Goal: Task Accomplishment & Management: Manage account settings

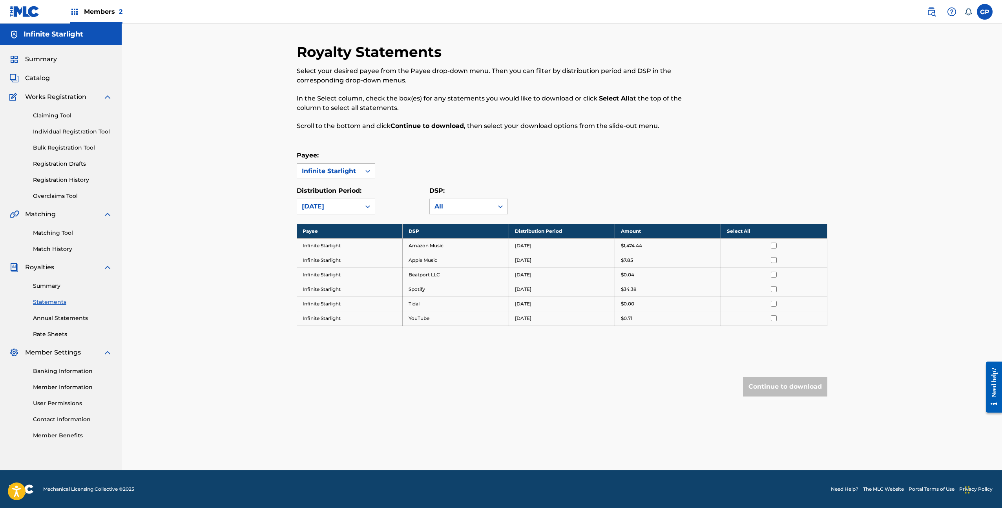
click at [100, 16] on div "Members 2" at bounding box center [96, 11] width 53 height 23
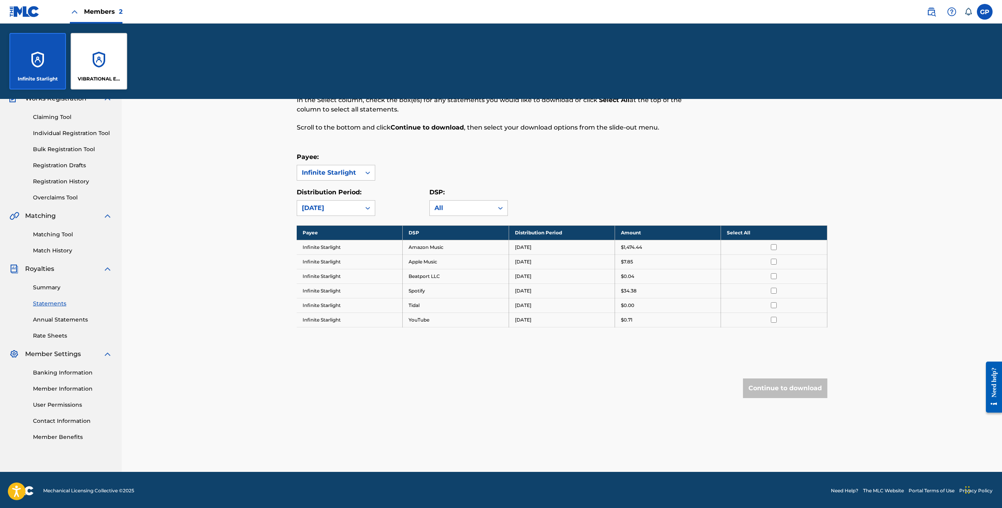
scroll to position [75, 0]
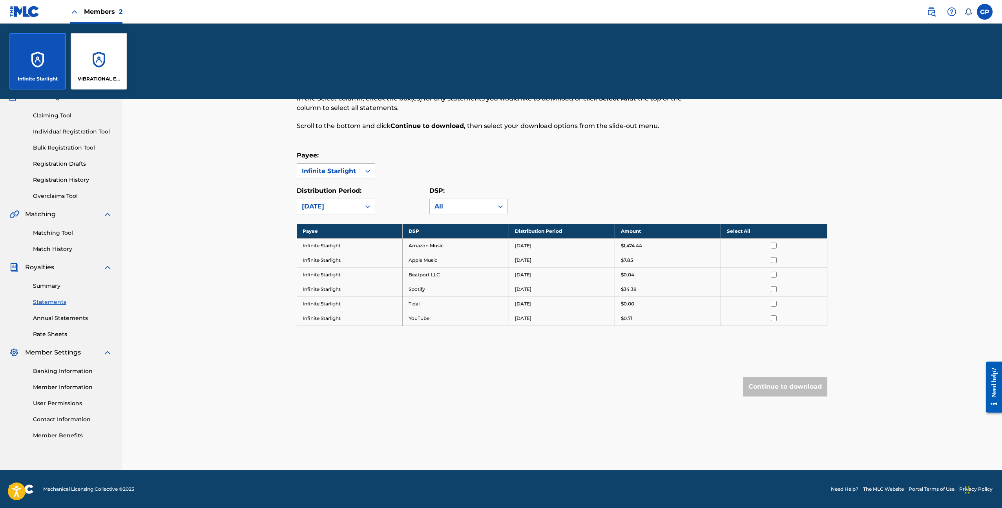
click at [66, 386] on link "Member Information" at bounding box center [72, 387] width 79 height 8
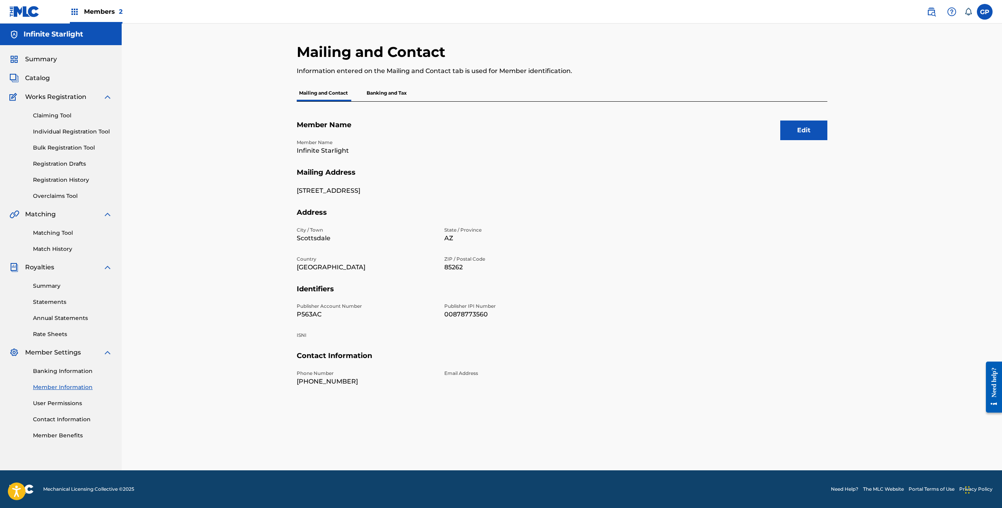
click at [106, 15] on span "Members 2" at bounding box center [103, 11] width 38 height 9
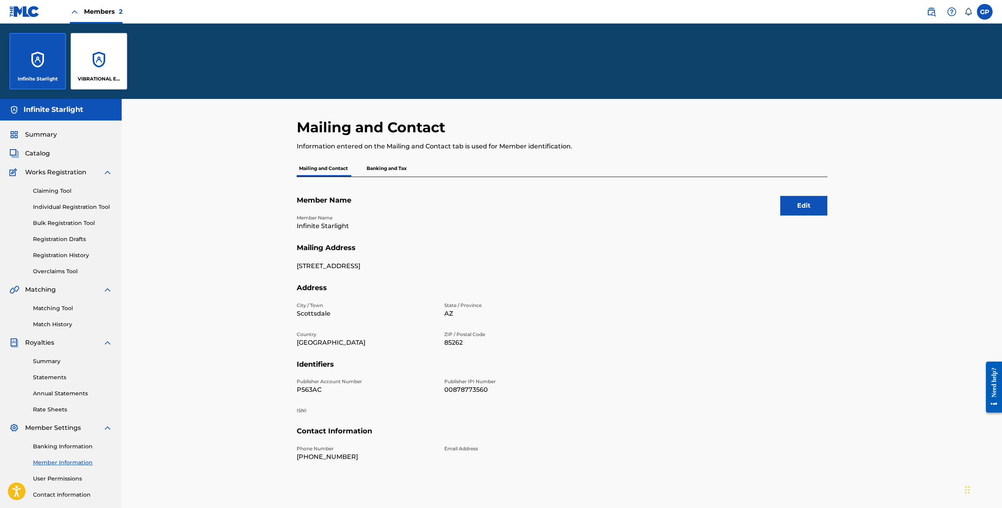
click at [106, 51] on div "VIBRATIONAL ELATION MUSIC" at bounding box center [99, 61] width 56 height 56
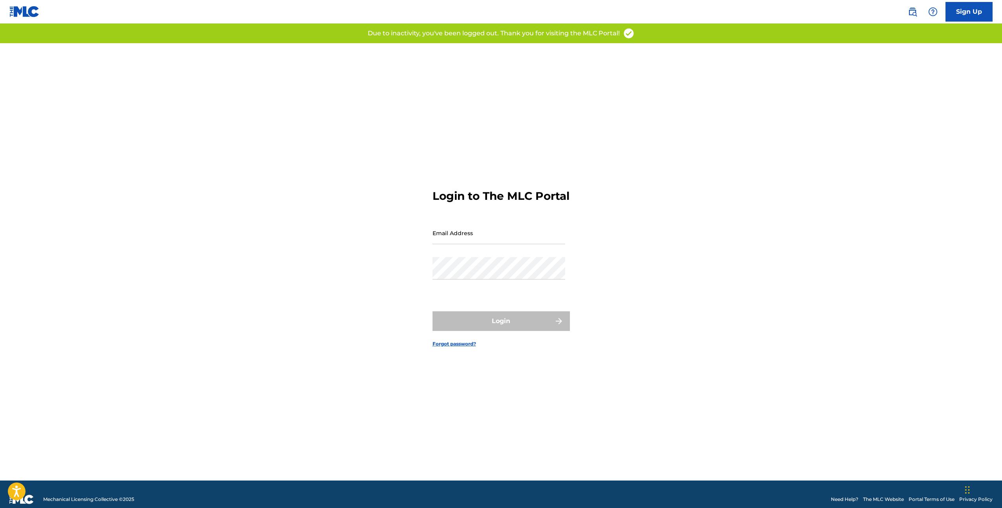
click at [565, 241] on nordpass-icon at bounding box center [565, 238] width 0 height 7
click at [0, 507] on nordpass-autofill-portal at bounding box center [0, 508] width 0 height 0
type input "[EMAIL_ADDRESS][DOMAIN_NAME]"
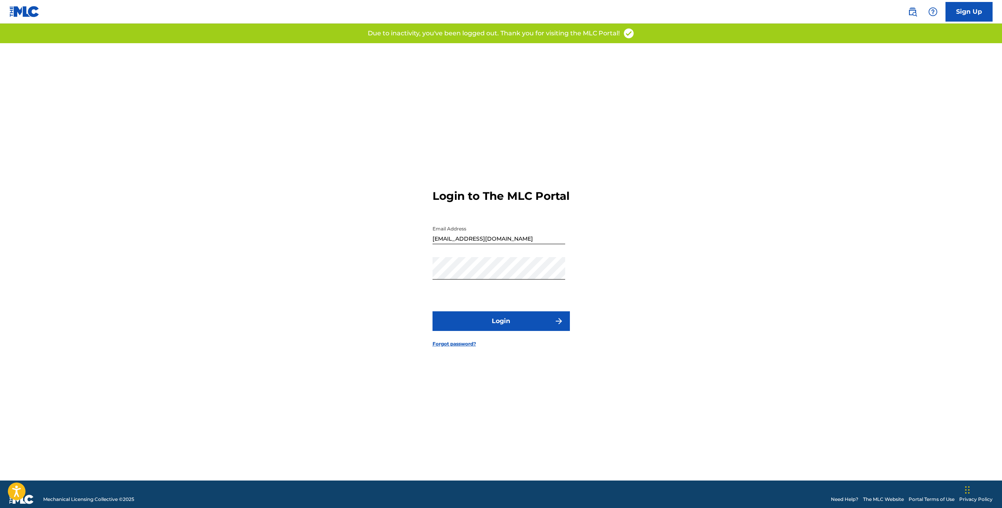
click at [502, 331] on button "Login" at bounding box center [500, 321] width 137 height 20
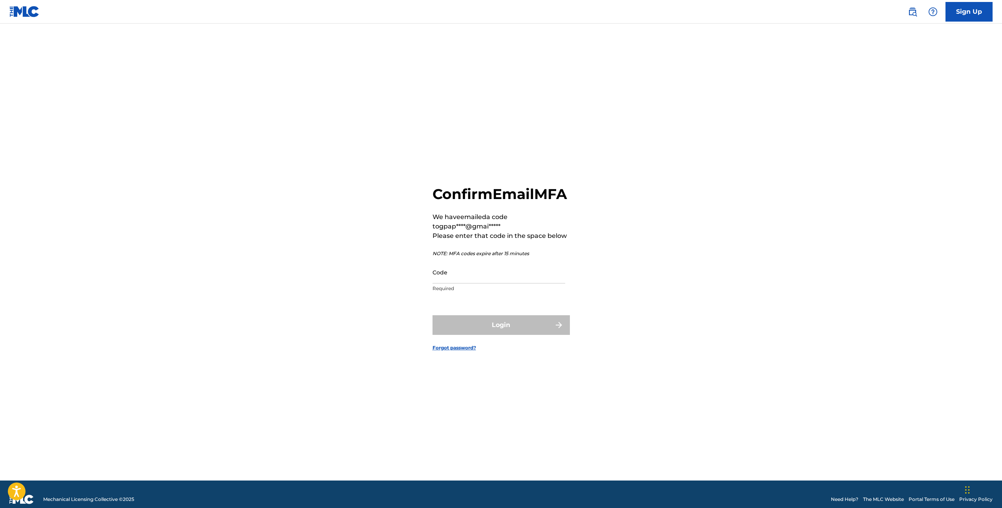
click at [456, 283] on input "Code" at bounding box center [498, 272] width 133 height 22
paste input "Miles.gersh@warnerrecords.com"
type input "Miles.gersh@warnerrecords.com"
paste input "067526"
type input "067526"
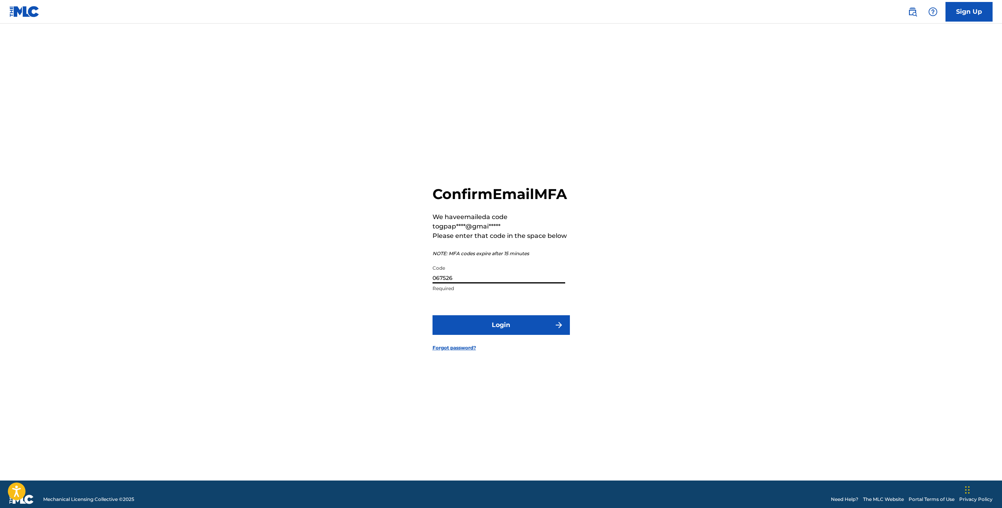
click at [513, 335] on button "Login" at bounding box center [500, 325] width 137 height 20
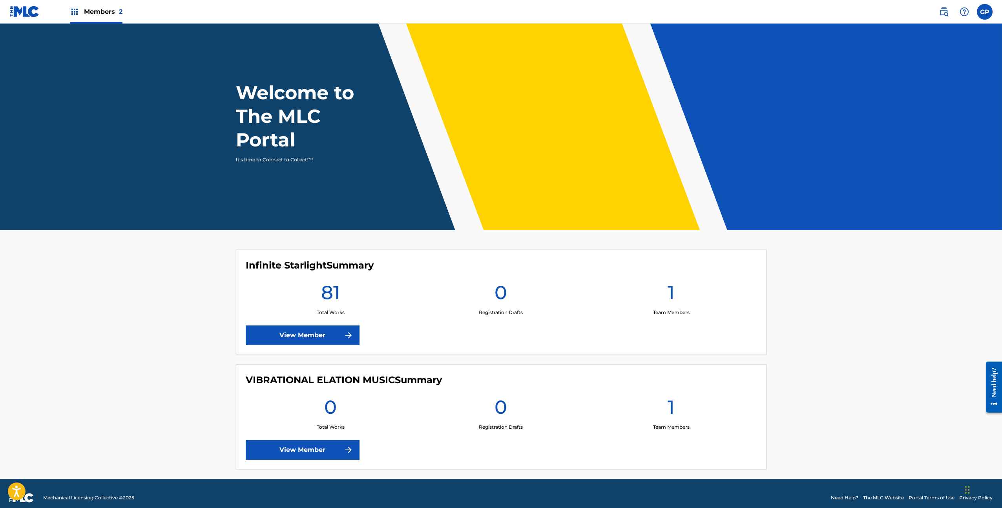
scroll to position [9, 0]
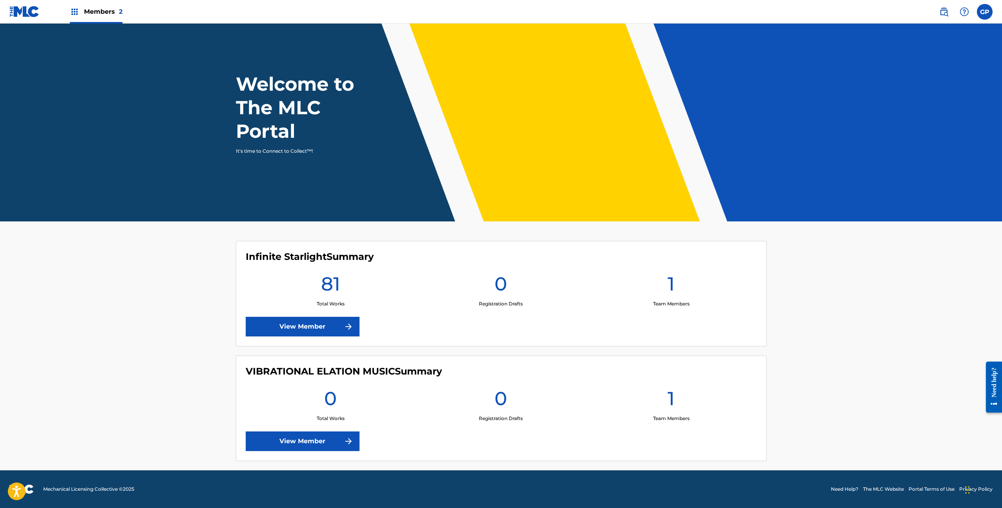
click at [328, 440] on link "View Member" at bounding box center [303, 441] width 114 height 20
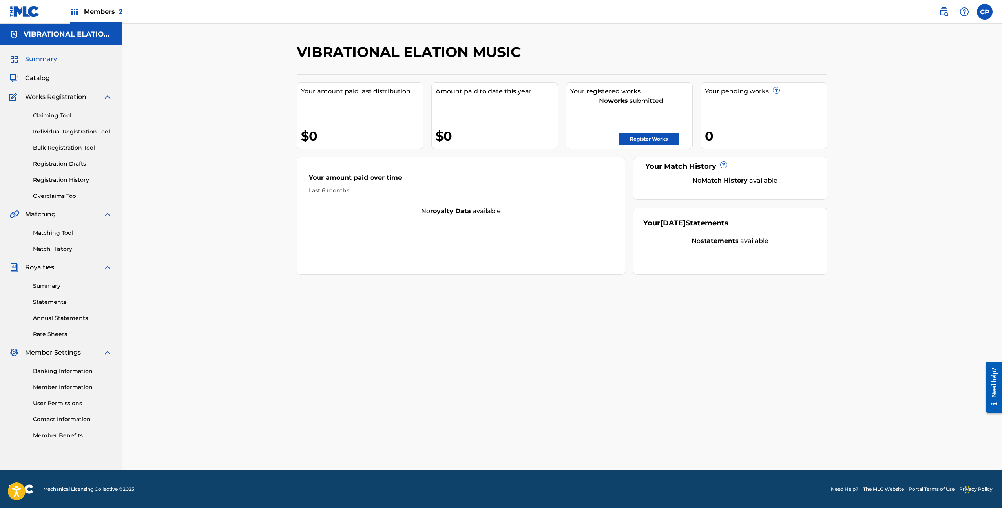
click at [74, 388] on link "Member Information" at bounding box center [72, 387] width 79 height 8
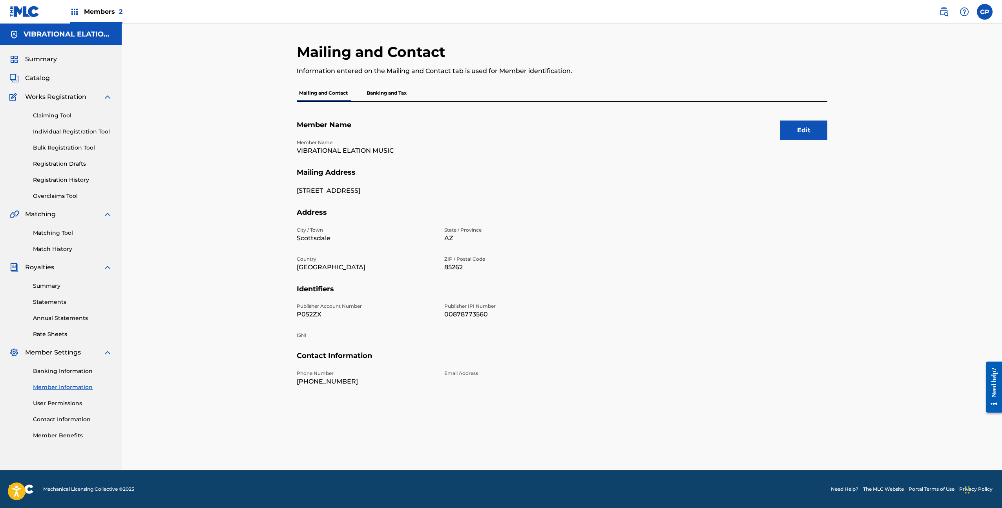
click at [312, 311] on p "P052ZX" at bounding box center [366, 314] width 138 height 9
copy p "P052ZX"
click at [113, 16] on span "Members 2" at bounding box center [103, 11] width 38 height 9
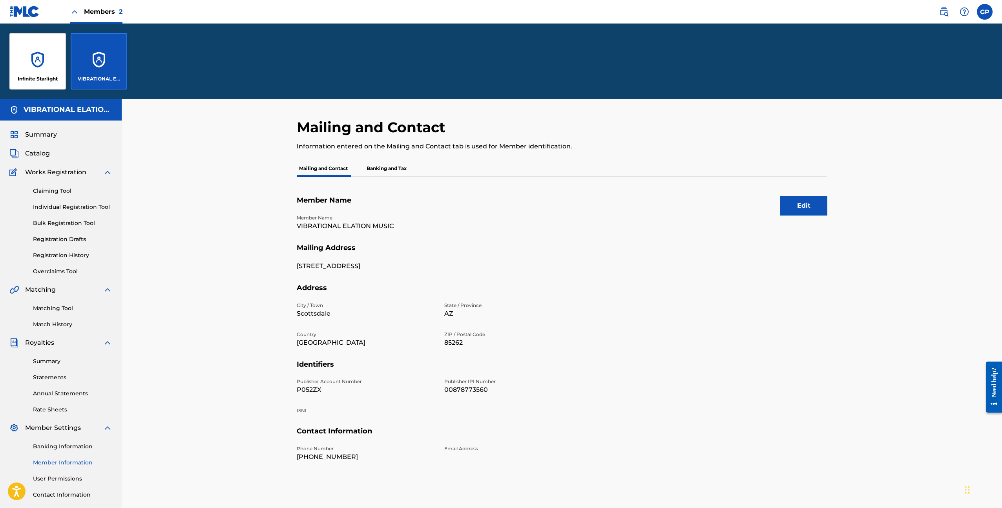
click at [37, 78] on p "Infinite Starlight" at bounding box center [38, 78] width 40 height 7
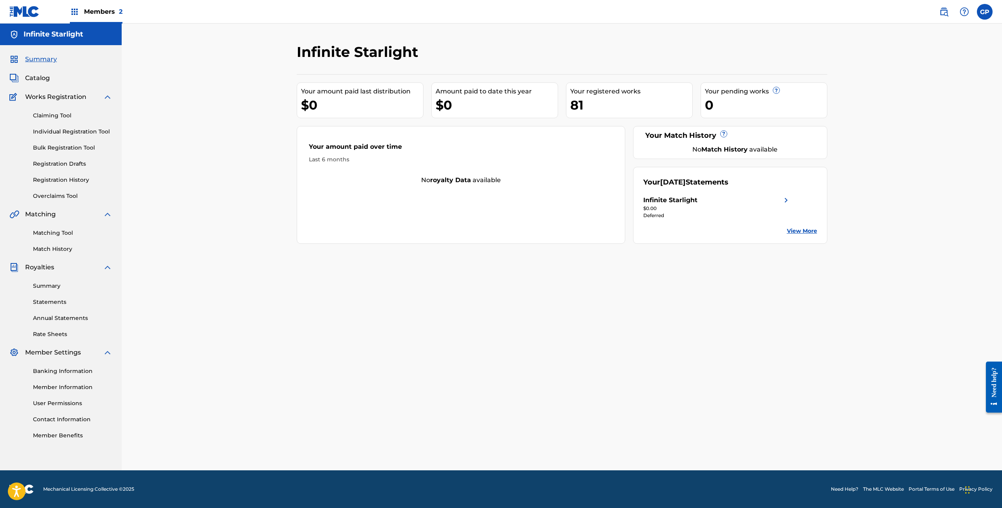
click at [63, 387] on link "Member Information" at bounding box center [72, 387] width 79 height 8
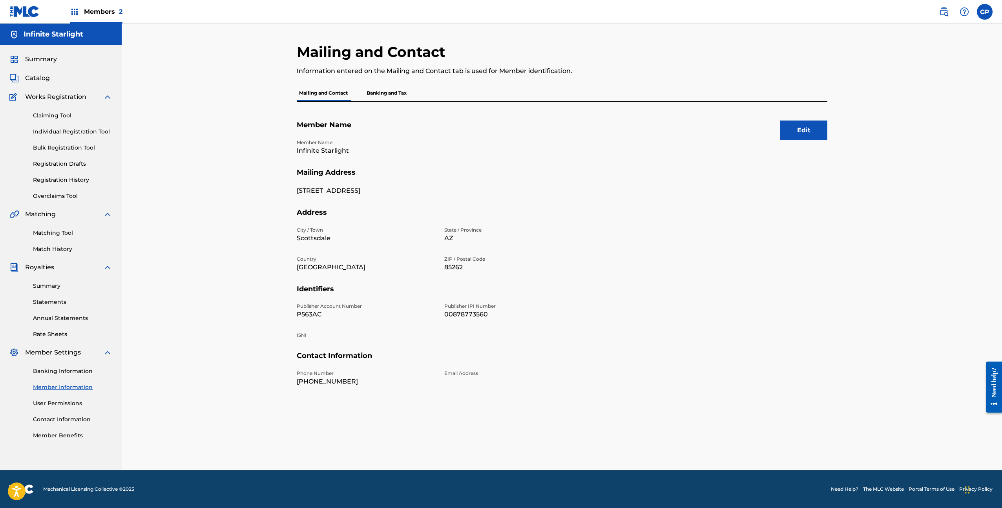
click at [313, 312] on p "P563AC" at bounding box center [366, 314] width 138 height 9
click at [308, 314] on p "P563AC" at bounding box center [366, 314] width 138 height 9
click at [73, 415] on link "Contact Information" at bounding box center [72, 419] width 79 height 8
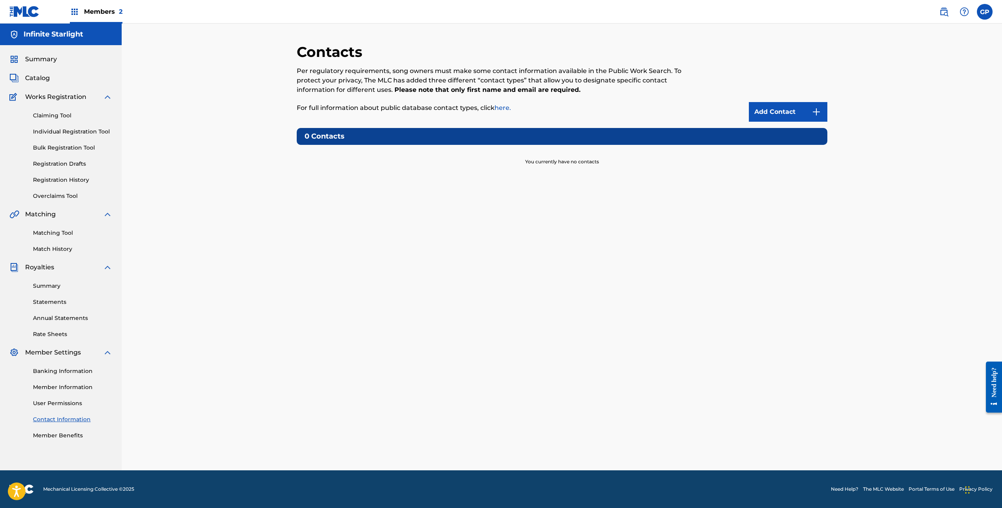
click at [69, 406] on link "User Permissions" at bounding box center [72, 403] width 79 height 8
